Goal: Download file/media

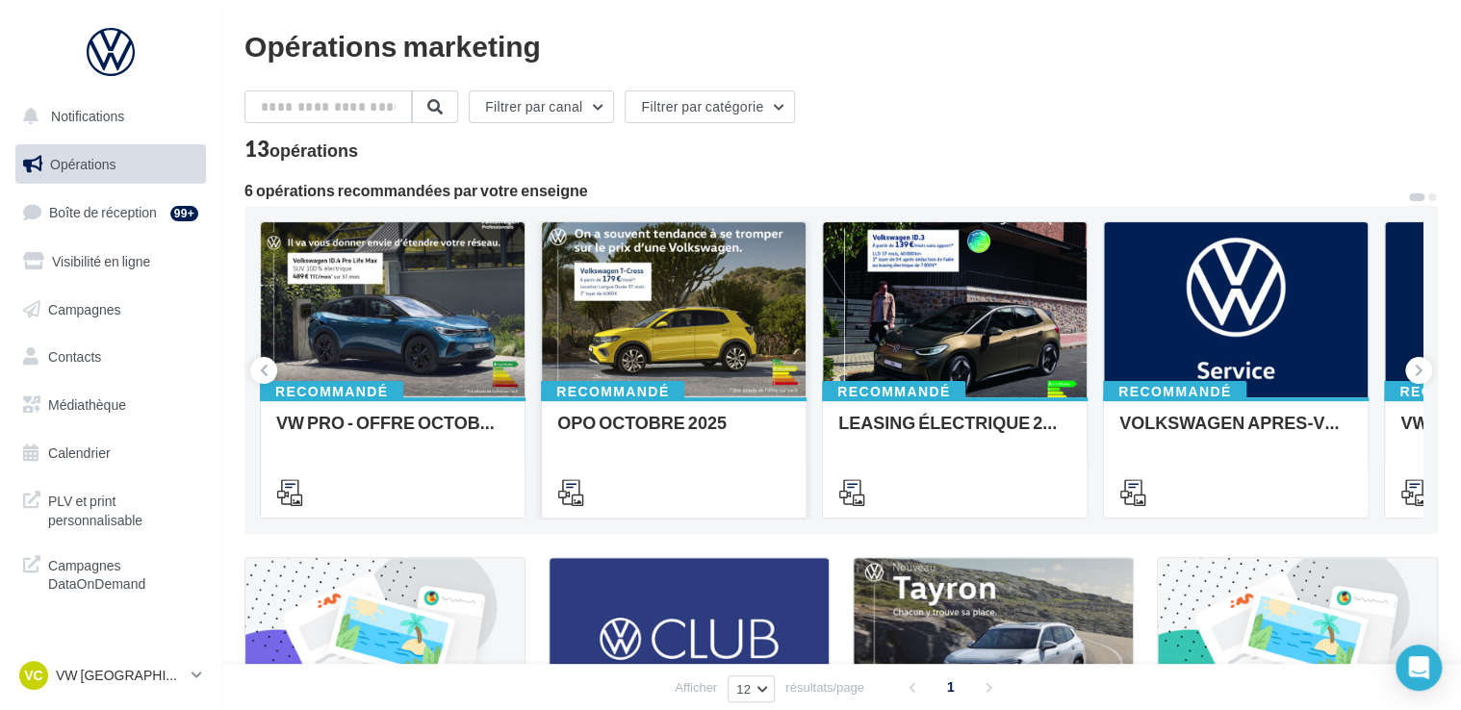
click at [735, 328] on div at bounding box center [674, 310] width 264 height 177
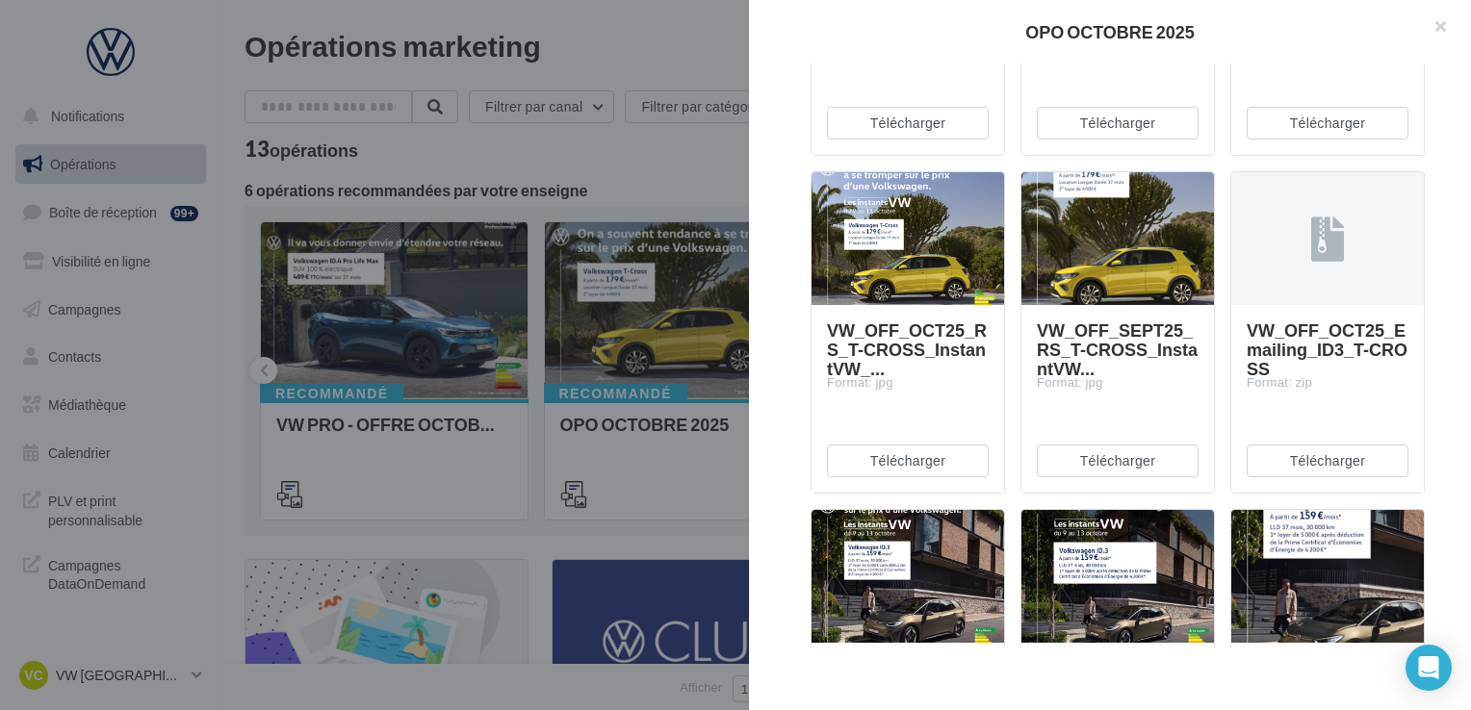
scroll to position [1925, 0]
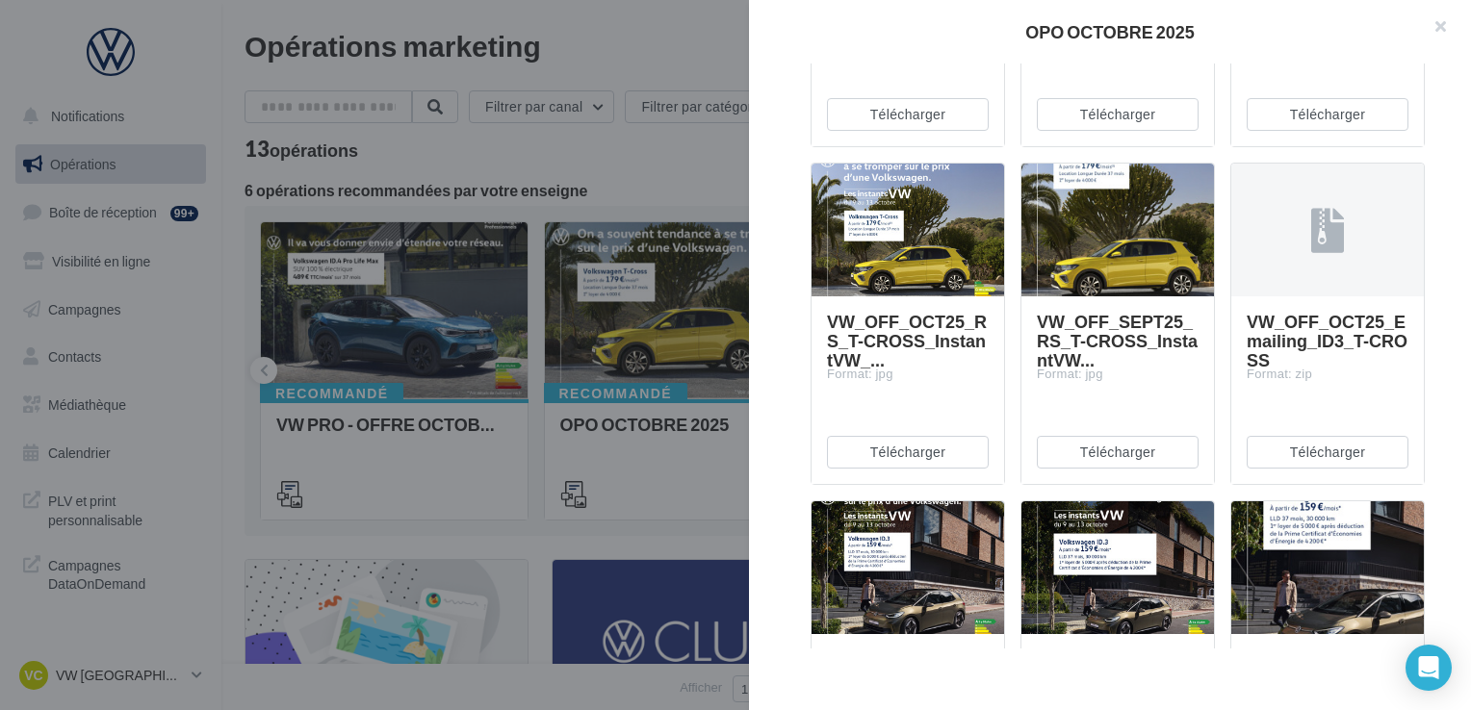
click at [1341, 565] on div at bounding box center [1327, 569] width 193 height 135
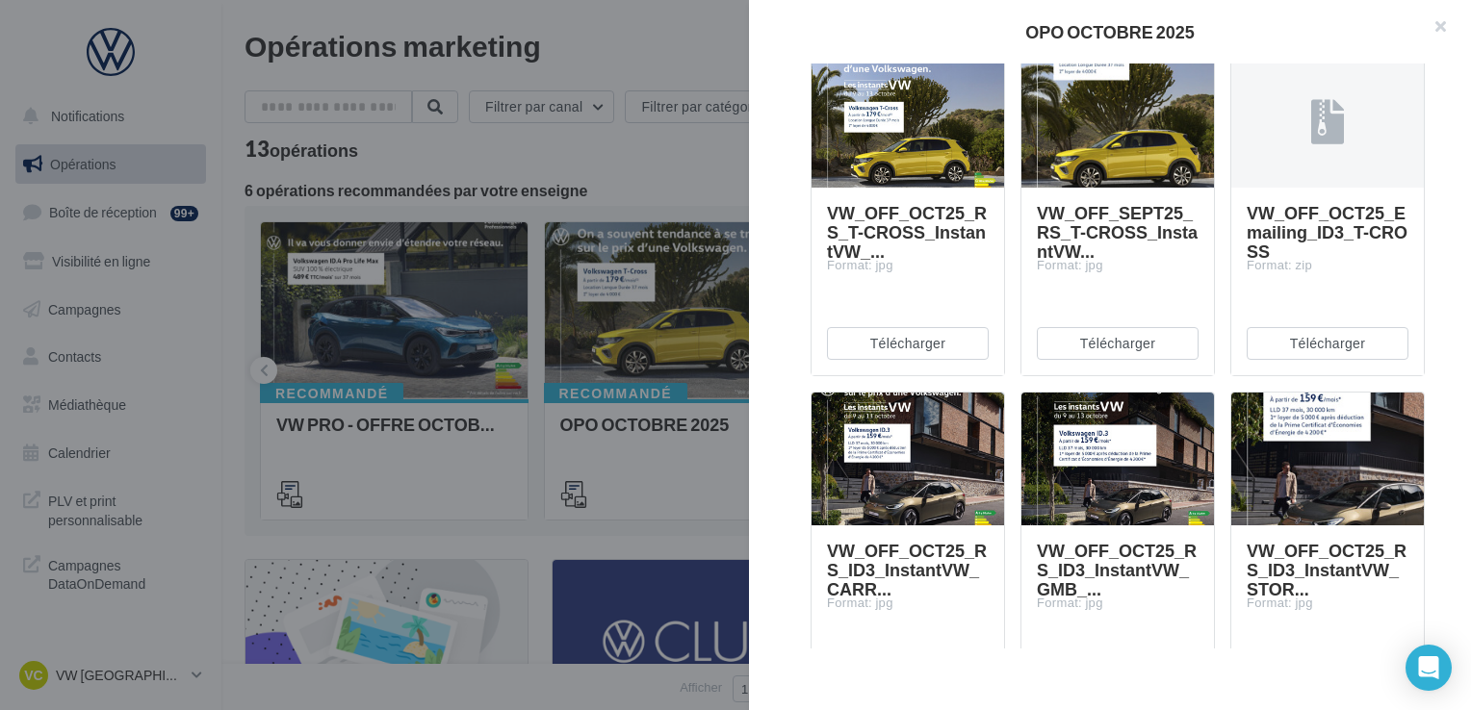
scroll to position [2118, 0]
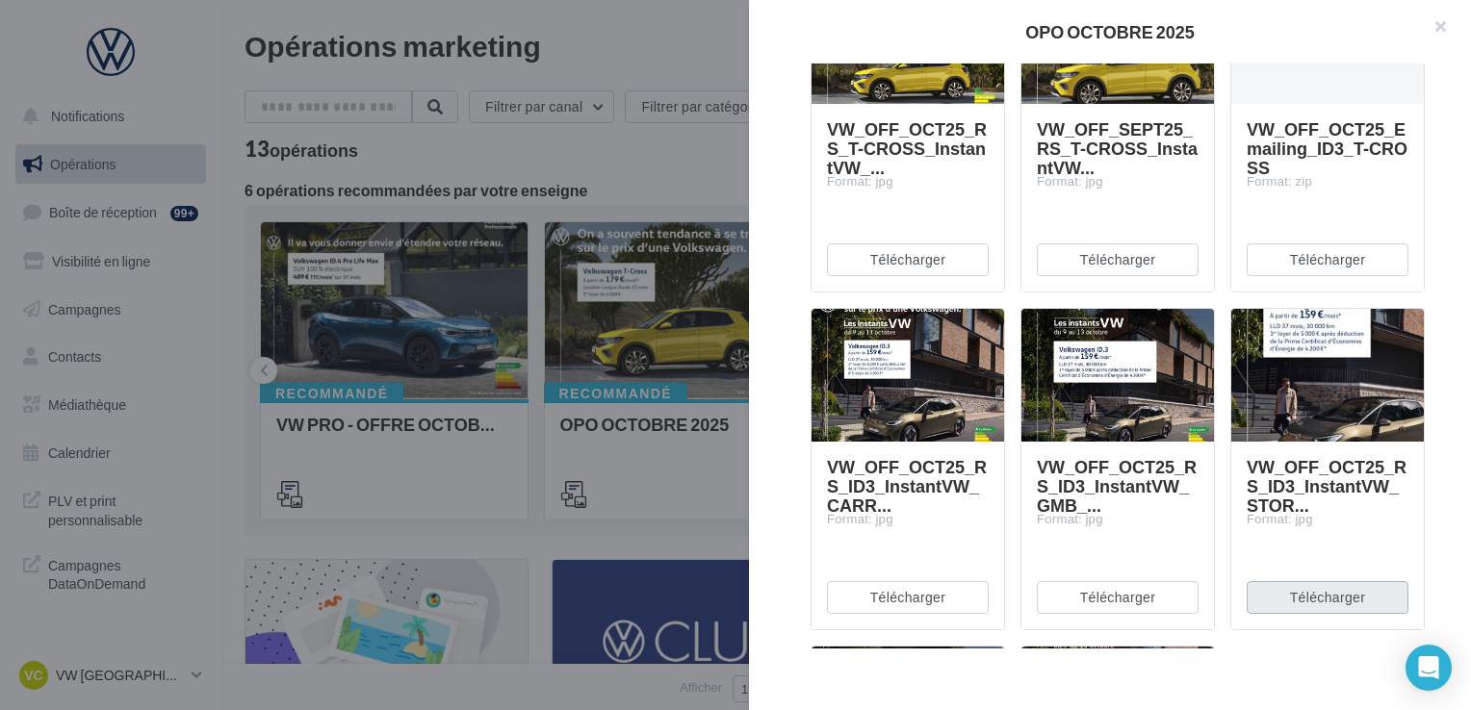
click at [1336, 597] on button "Télécharger" at bounding box center [1328, 597] width 162 height 33
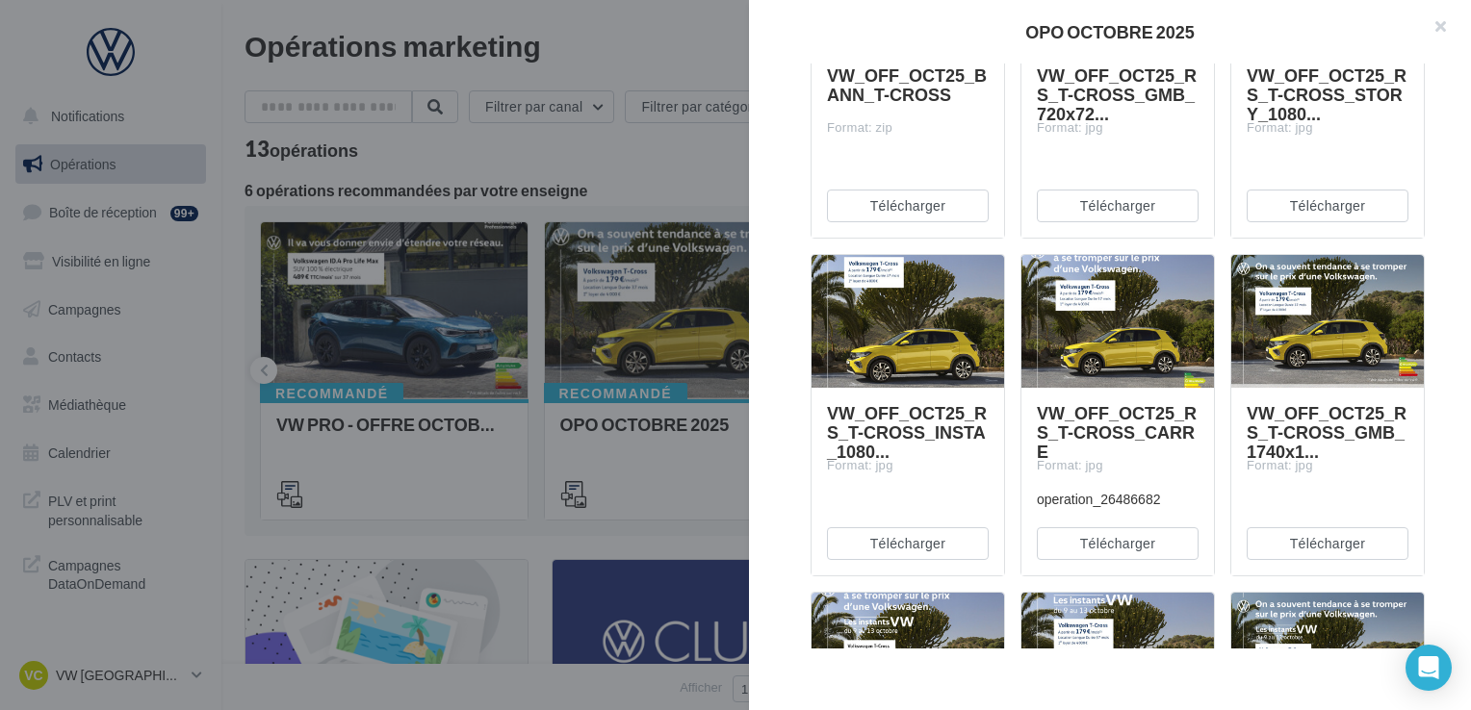
scroll to position [1118, 0]
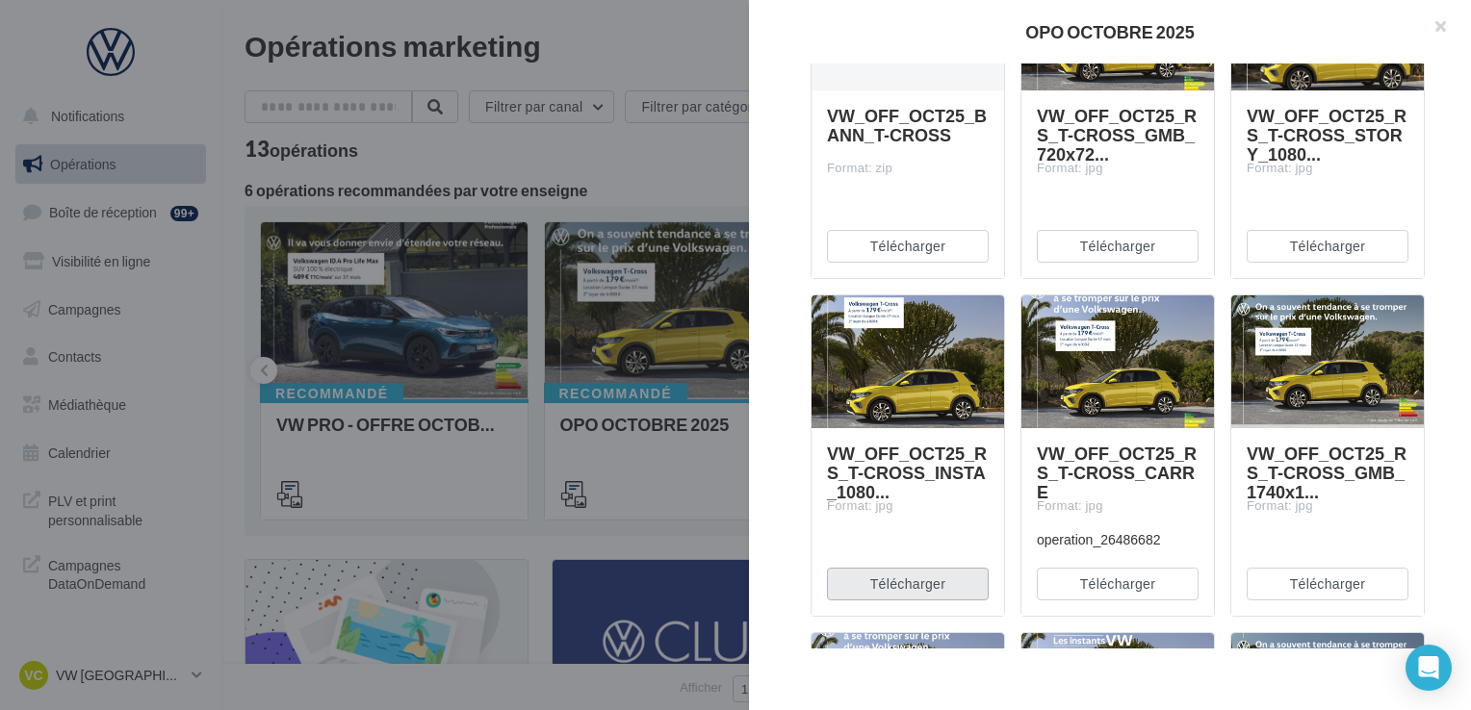
click at [959, 570] on button "Télécharger" at bounding box center [908, 584] width 162 height 33
click at [898, 39] on div "OPO OCTOBRE 2025" at bounding box center [1110, 31] width 660 height 17
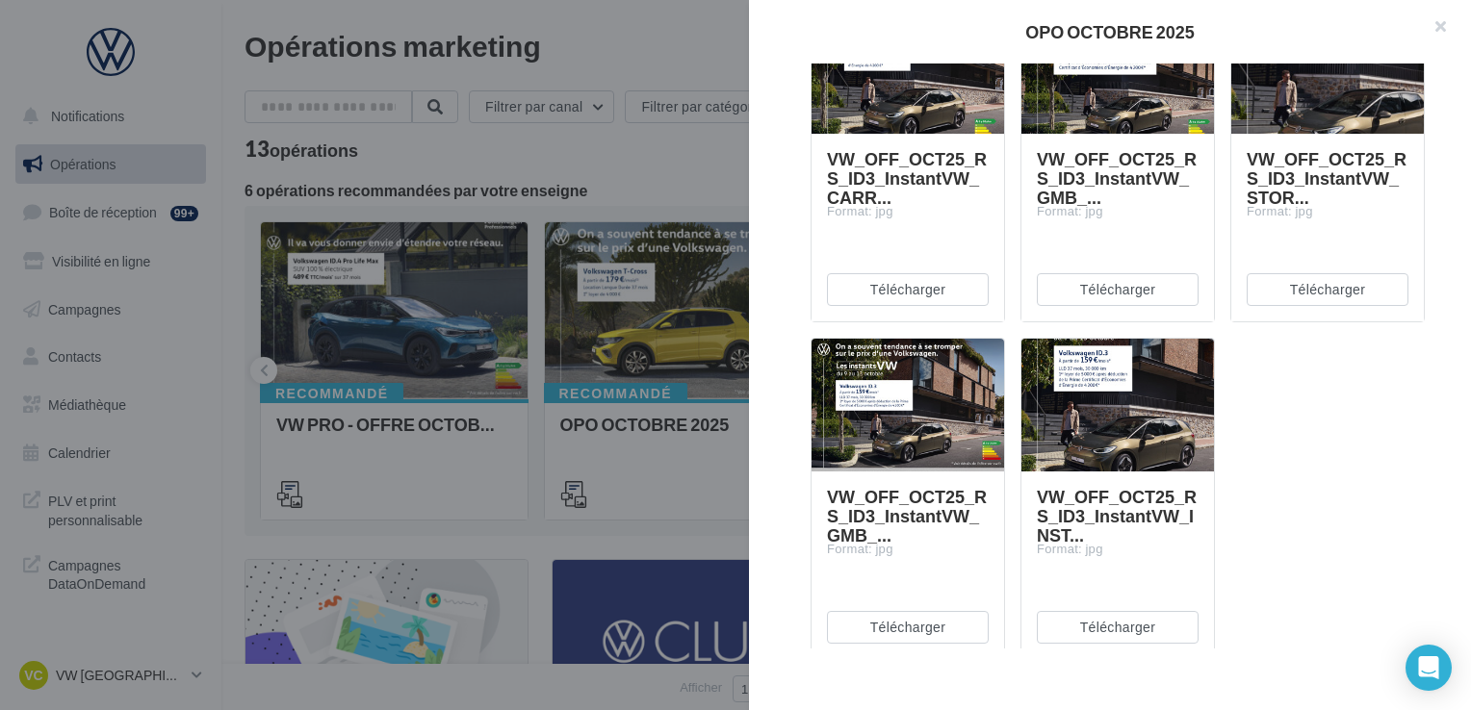
scroll to position [2465, 0]
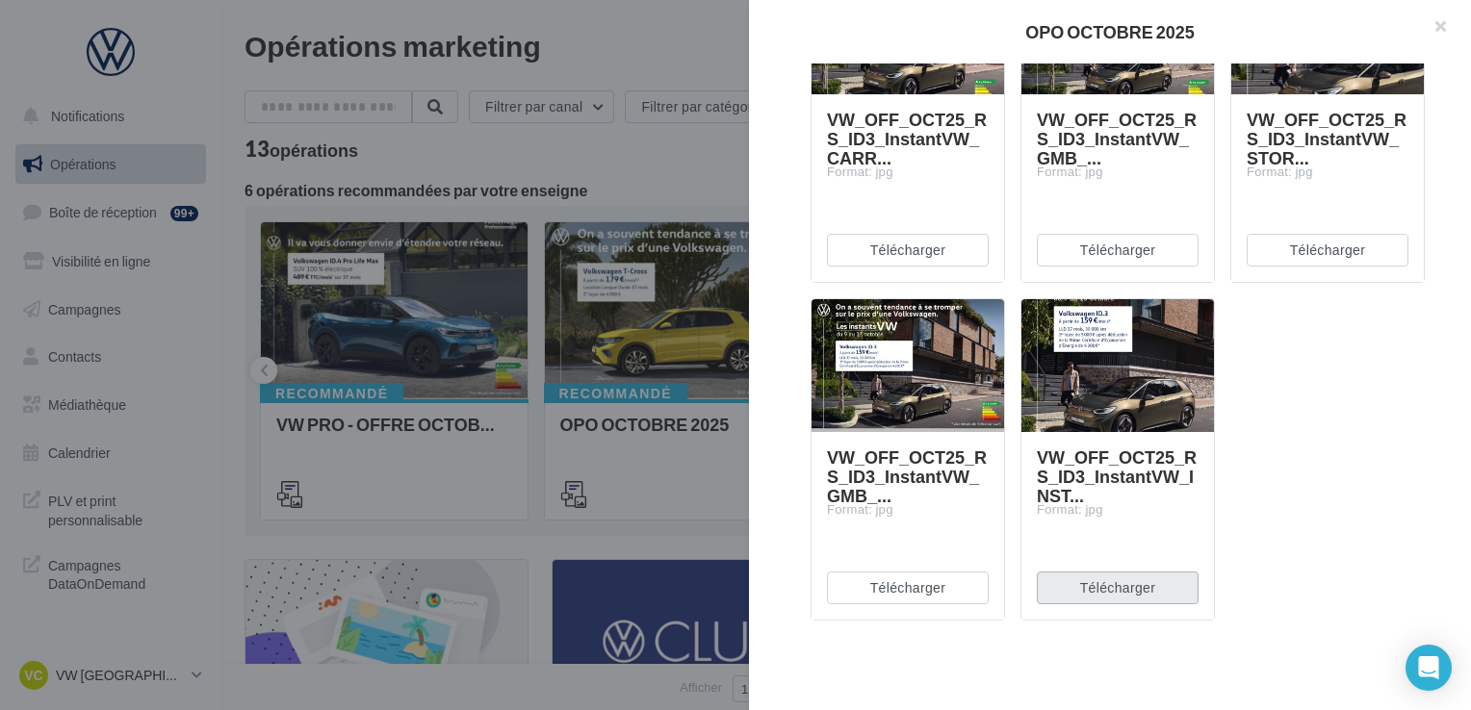
click at [1131, 598] on button "Télécharger" at bounding box center [1118, 588] width 162 height 33
drag, startPoint x: 1397, startPoint y: 436, endPoint x: 1402, endPoint y: 402, distance: 34.0
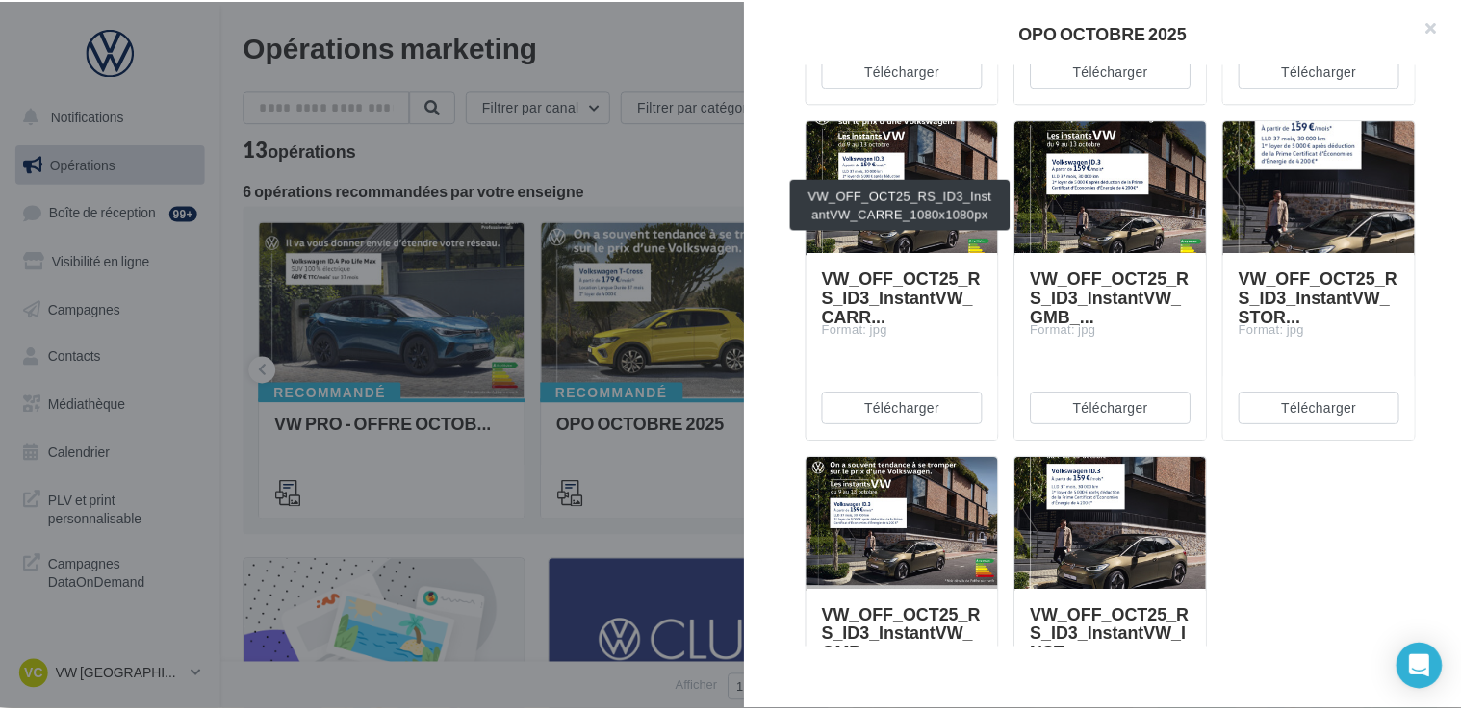
scroll to position [2273, 0]
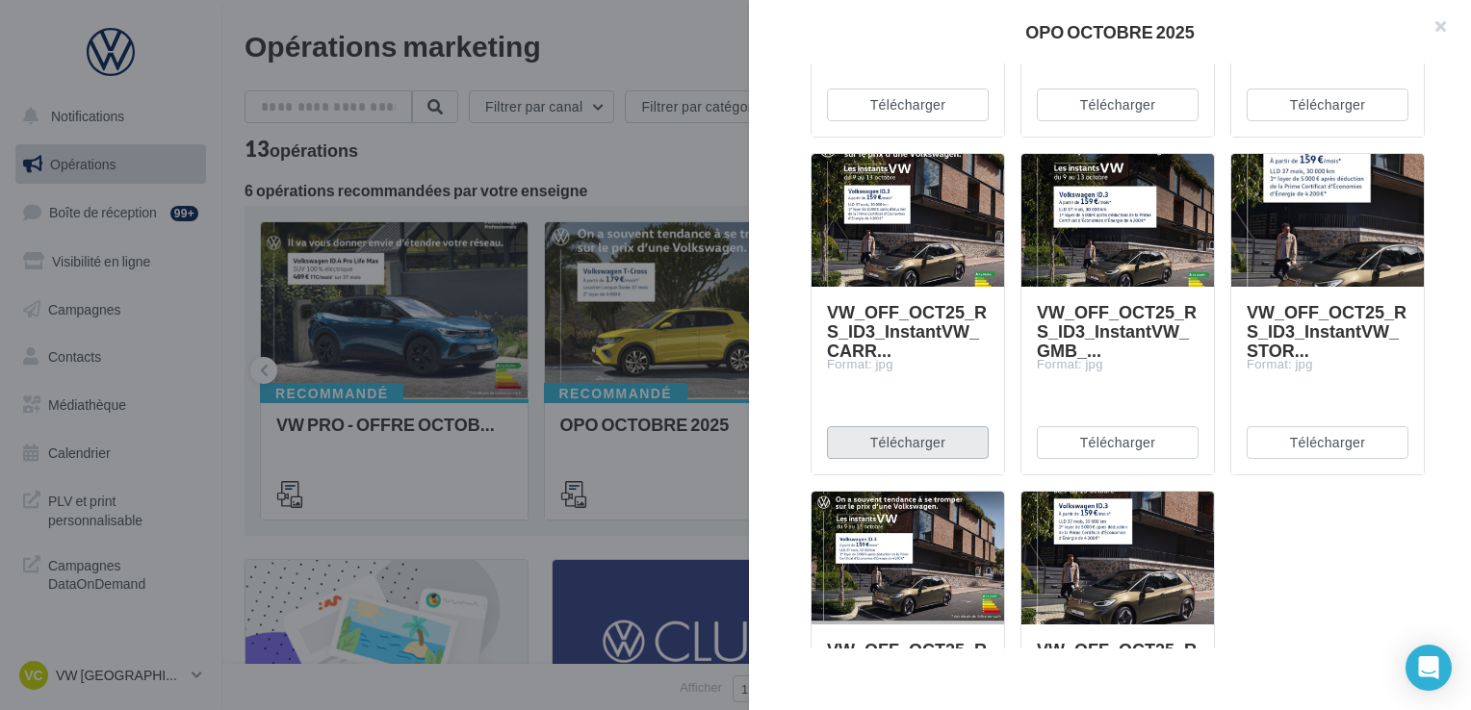
click at [960, 456] on button "Télécharger" at bounding box center [908, 442] width 162 height 33
click at [1429, 34] on button "button" at bounding box center [1432, 29] width 77 height 58
